Goal: Find specific page/section: Find specific page/section

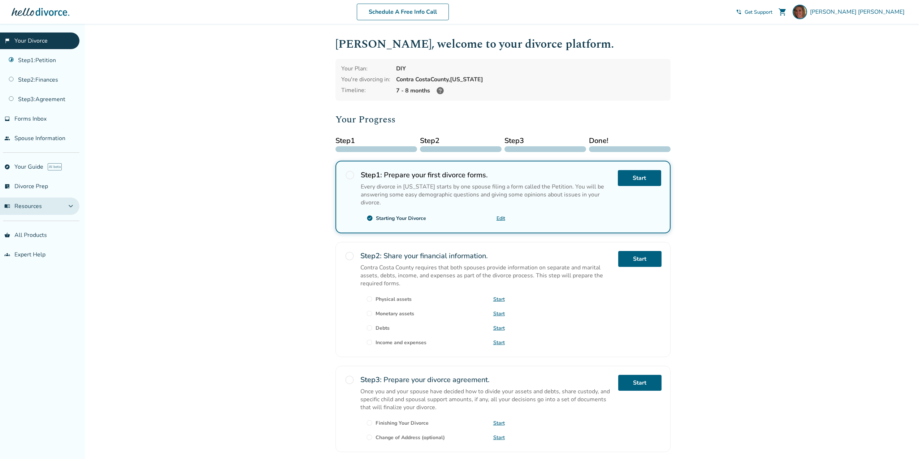
click at [67, 207] on span "expand_more" at bounding box center [70, 206] width 9 height 9
click at [500, 217] on link "Edit" at bounding box center [500, 218] width 9 height 7
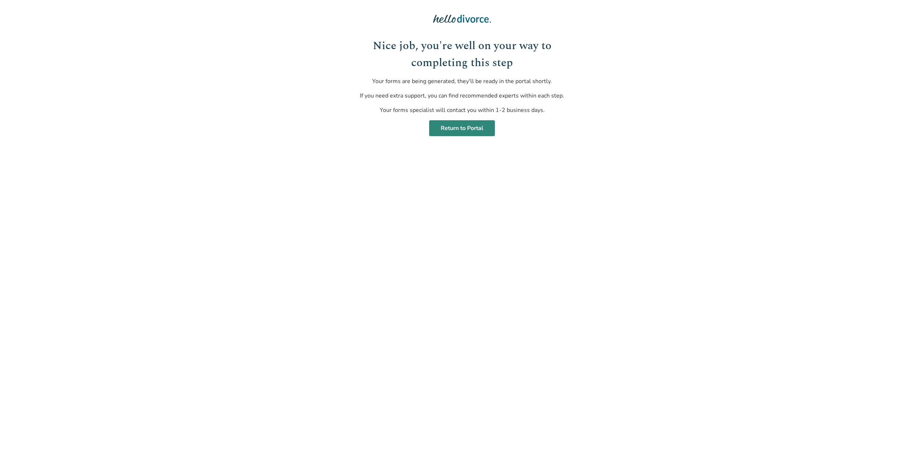
click at [460, 128] on link "Return to Portal" at bounding box center [462, 128] width 66 height 16
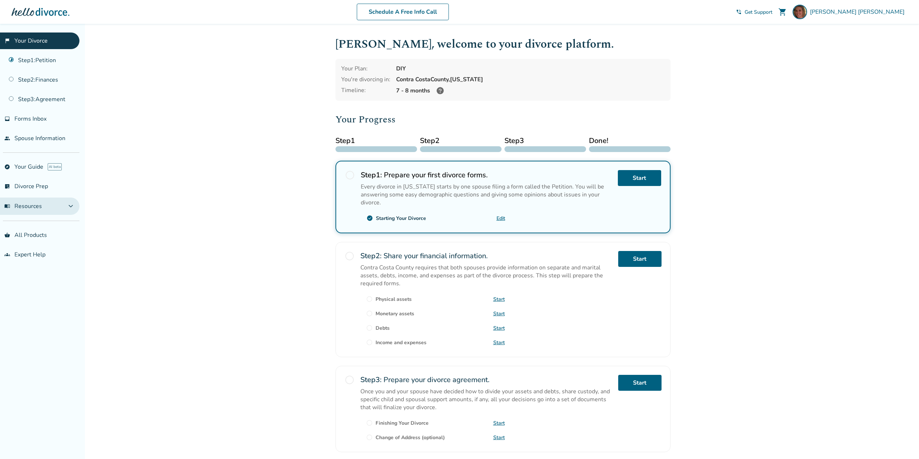
click at [70, 208] on span "expand_more" at bounding box center [70, 206] width 9 height 9
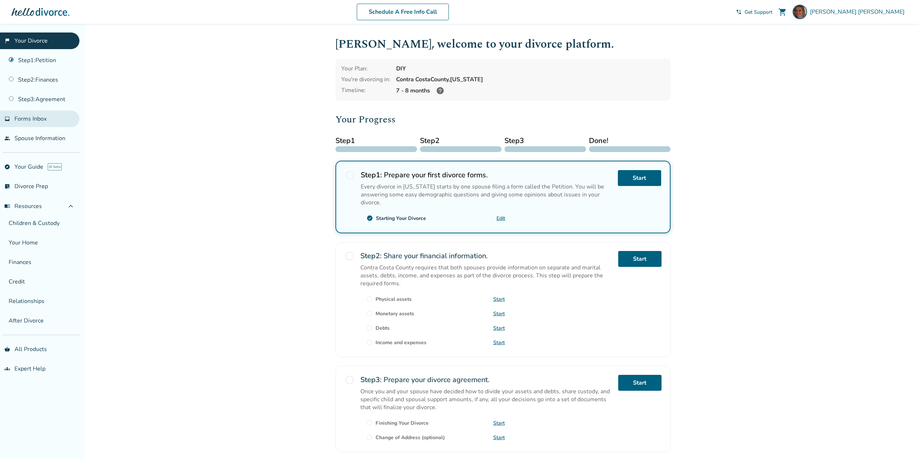
click at [49, 122] on link "inbox Forms Inbox" at bounding box center [39, 118] width 79 height 17
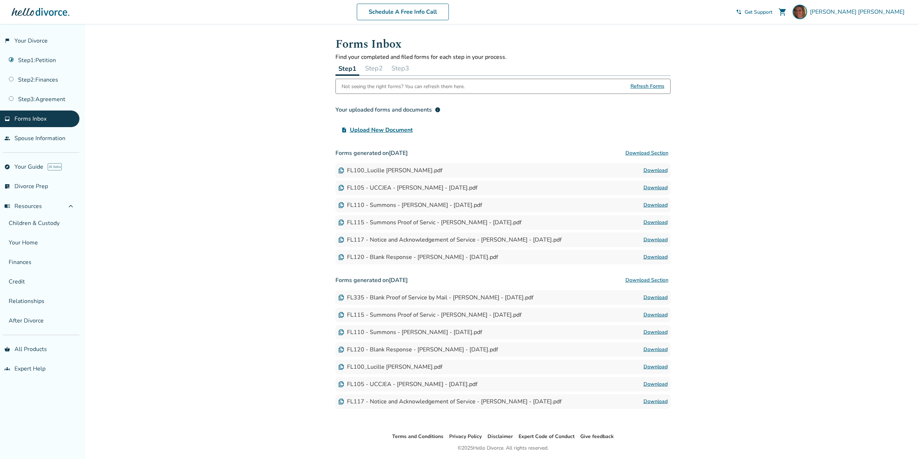
click at [662, 222] on link "Download" at bounding box center [655, 222] width 24 height 9
click at [657, 239] on link "Download" at bounding box center [655, 239] width 24 height 9
